Goal: Register for event/course

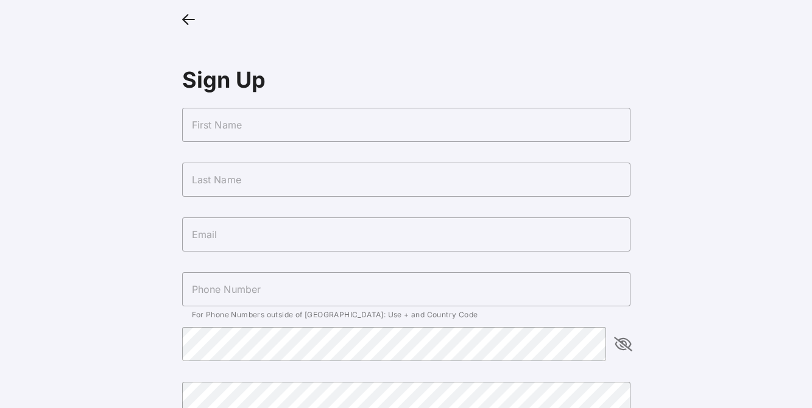
click at [274, 130] on input "text" at bounding box center [406, 125] width 448 height 34
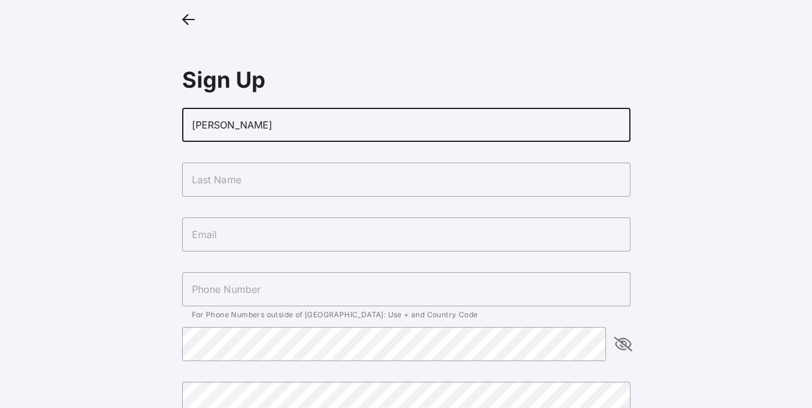
type input "[PERSON_NAME]"
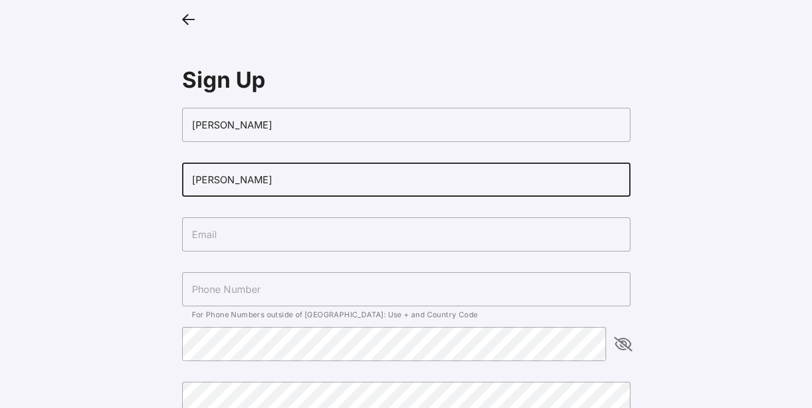
type input "[PERSON_NAME]"
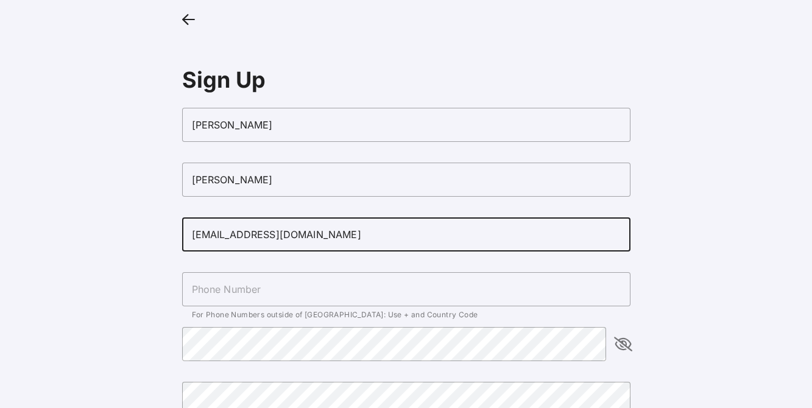
type input "[EMAIL_ADDRESS][DOMAIN_NAME]"
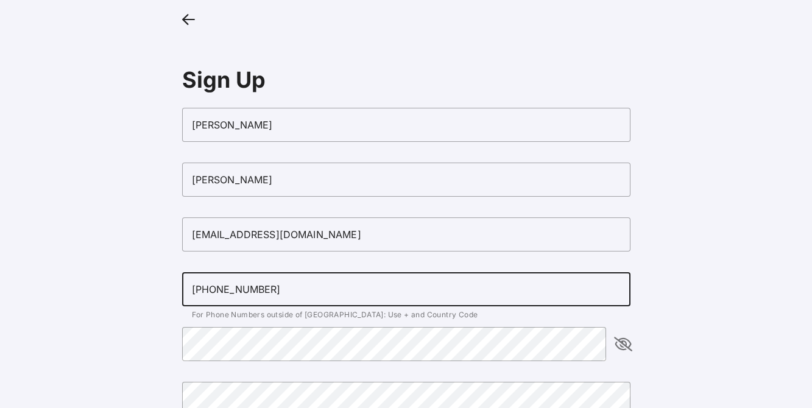
type input "[PHONE_NUMBER]"
click at [606, 327] on div at bounding box center [606, 327] width 0 height 0
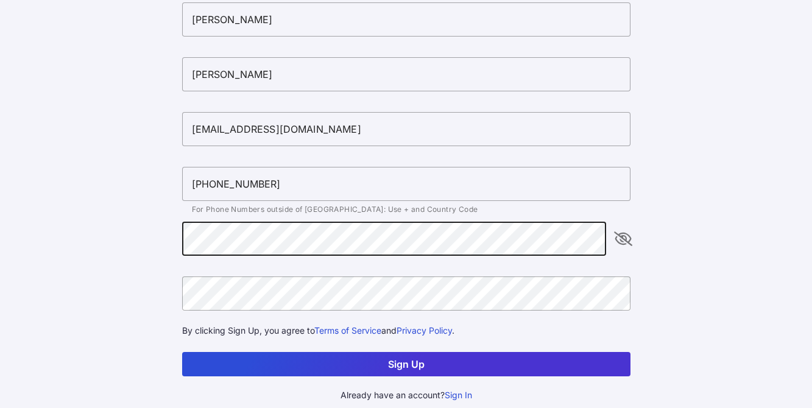
scroll to position [108, 0]
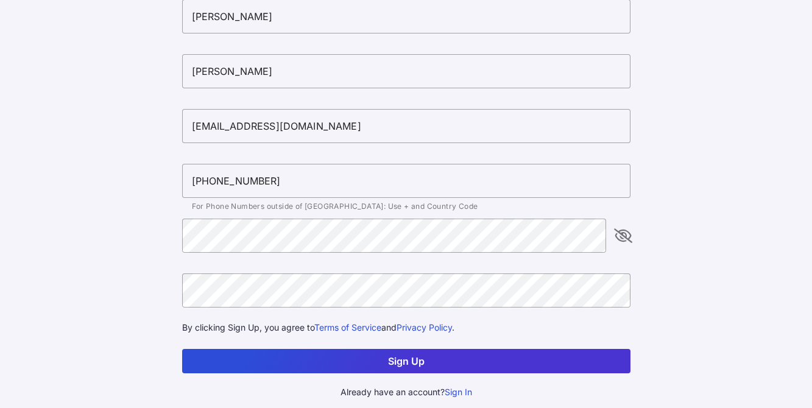
click at [452, 355] on button "Sign Up" at bounding box center [406, 361] width 448 height 24
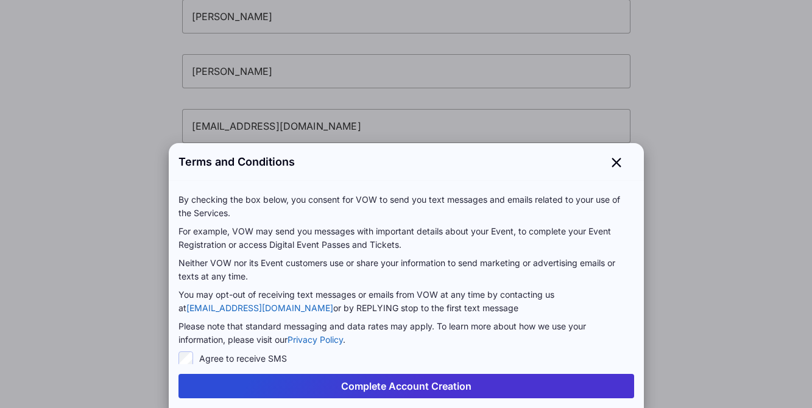
click at [415, 389] on button "Complete Account Creation" at bounding box center [406, 386] width 456 height 24
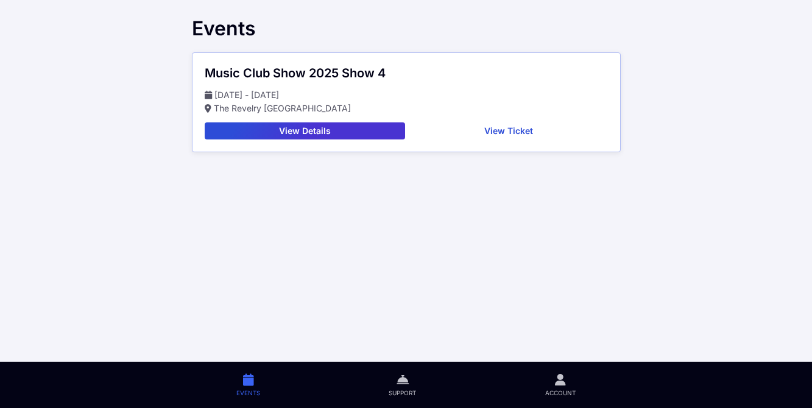
click at [364, 136] on button "View Details" at bounding box center [305, 130] width 201 height 17
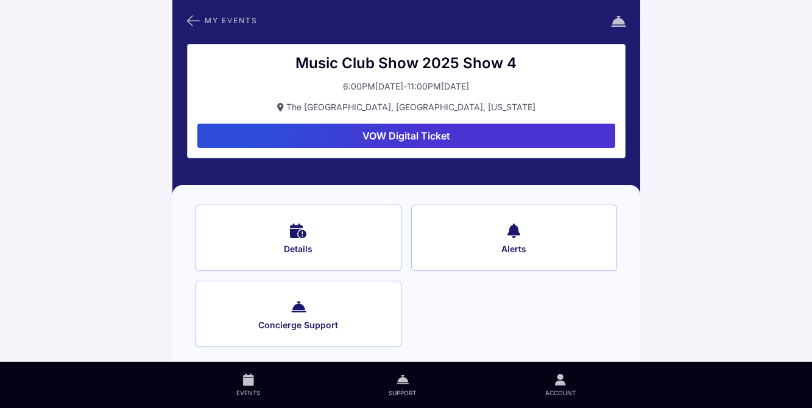
scroll to position [6, 0]
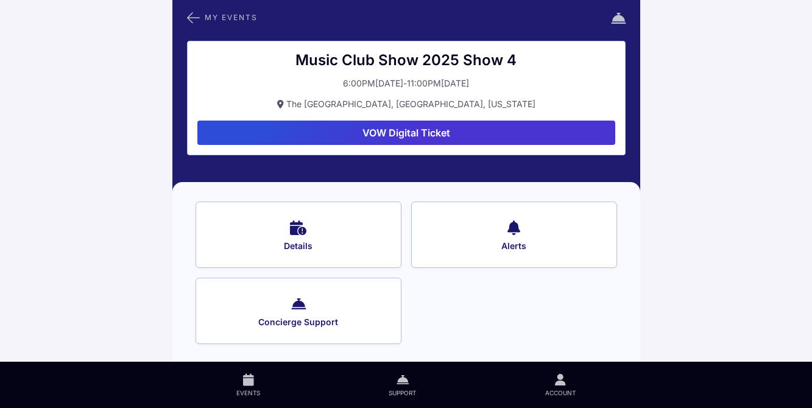
click at [345, 239] on button "Details" at bounding box center [299, 235] width 206 height 66
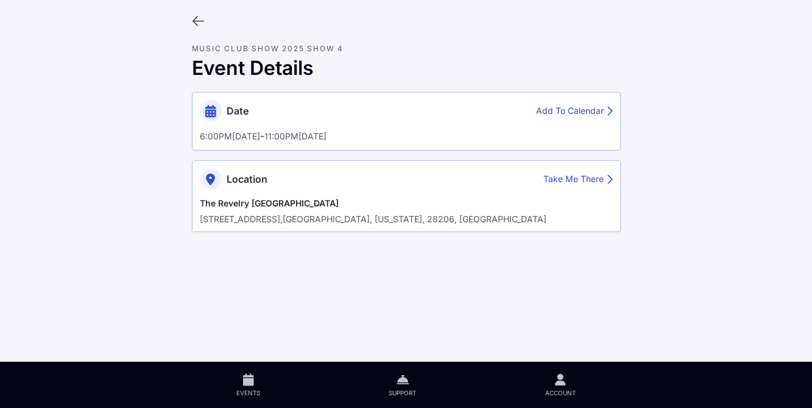
click at [579, 107] on div "Add To Calendar" at bounding box center [574, 111] width 77 height 13
drag, startPoint x: 460, startPoint y: 140, endPoint x: 227, endPoint y: 139, distance: 233.3
click at [227, 139] on div "6:00PM[DATE] - 11:00PM[DATE]" at bounding box center [406, 135] width 413 height 13
click at [422, 68] on div "Event Details" at bounding box center [406, 68] width 429 height 23
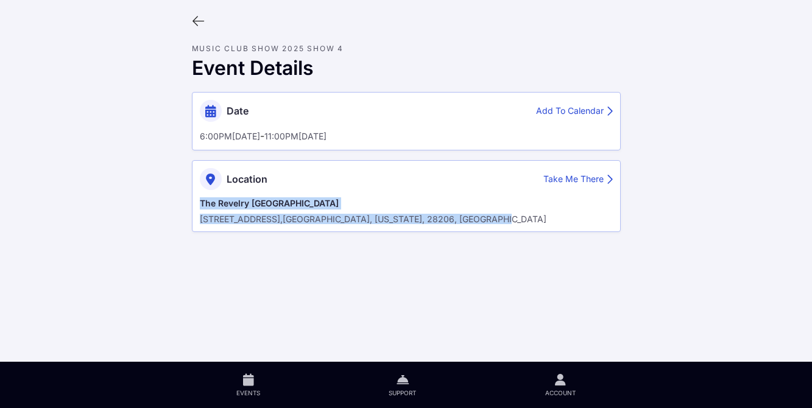
drag, startPoint x: 492, startPoint y: 221, endPoint x: 191, endPoint y: 196, distance: 302.6
click at [191, 196] on div "Date Add To Calendar 6:00PM[DATE] - 11:00PM[DATE] Location Take Me There [GEOGR…" at bounding box center [406, 162] width 448 height 160
copy div "The Revelry North End [STREET_ADDRESS][US_STATE]"
